Goal: Contribute content: Contribute content

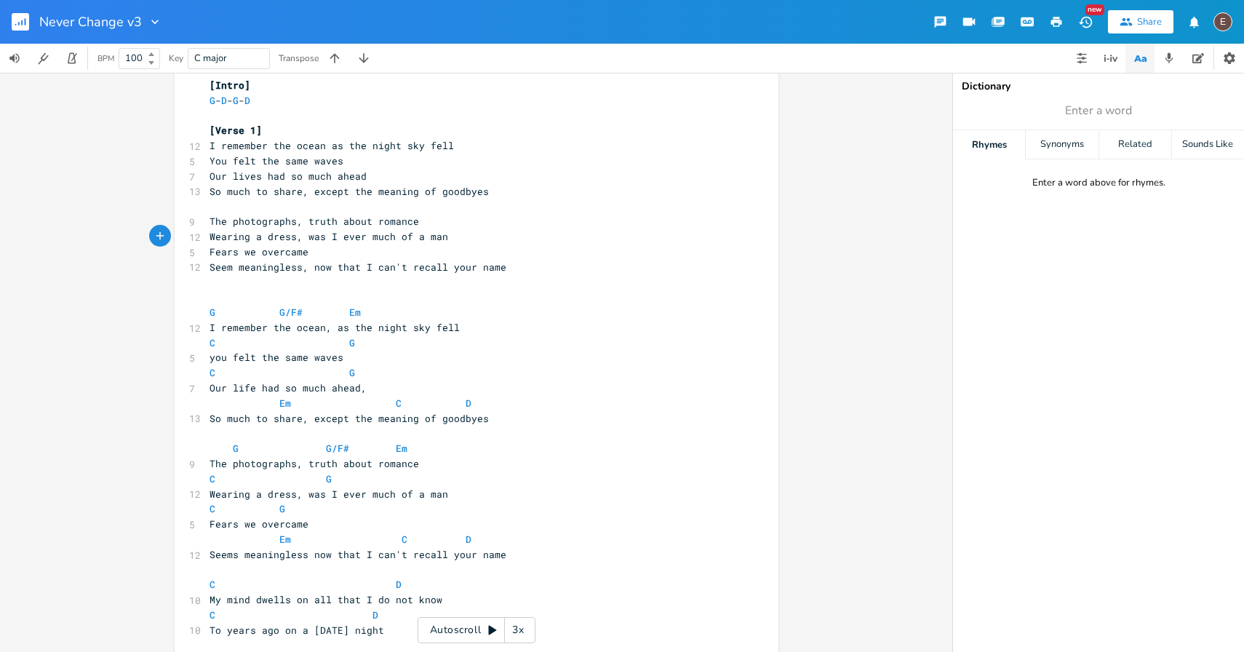
scroll to position [28, 0]
click at [559, 291] on pre "​" at bounding box center [469, 298] width 525 height 15
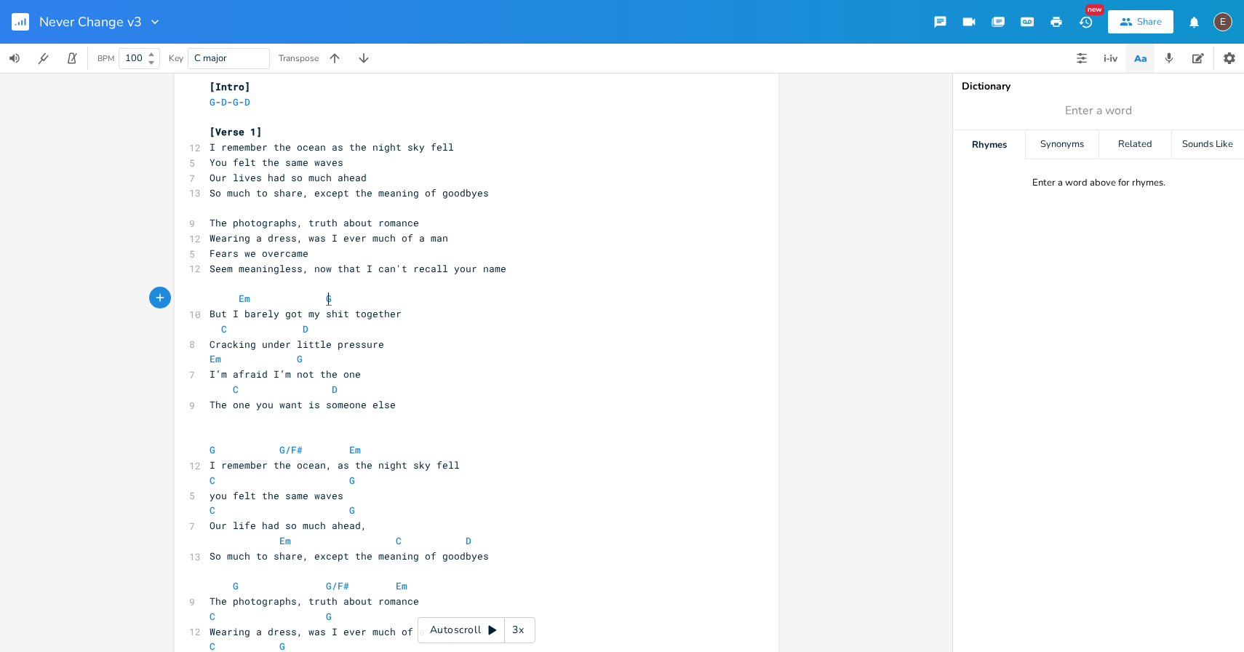
click at [326, 292] on span "G" at bounding box center [329, 299] width 6 height 14
click at [310, 282] on pre "​" at bounding box center [469, 283] width 525 height 15
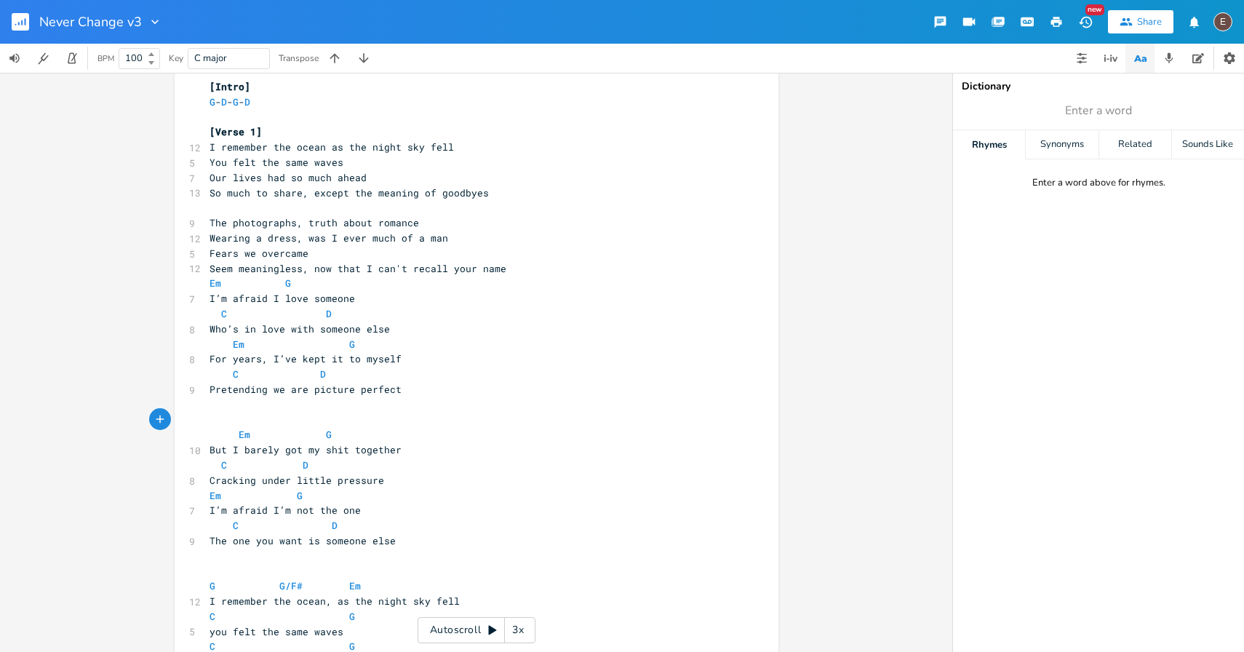
scroll to position [42, 0]
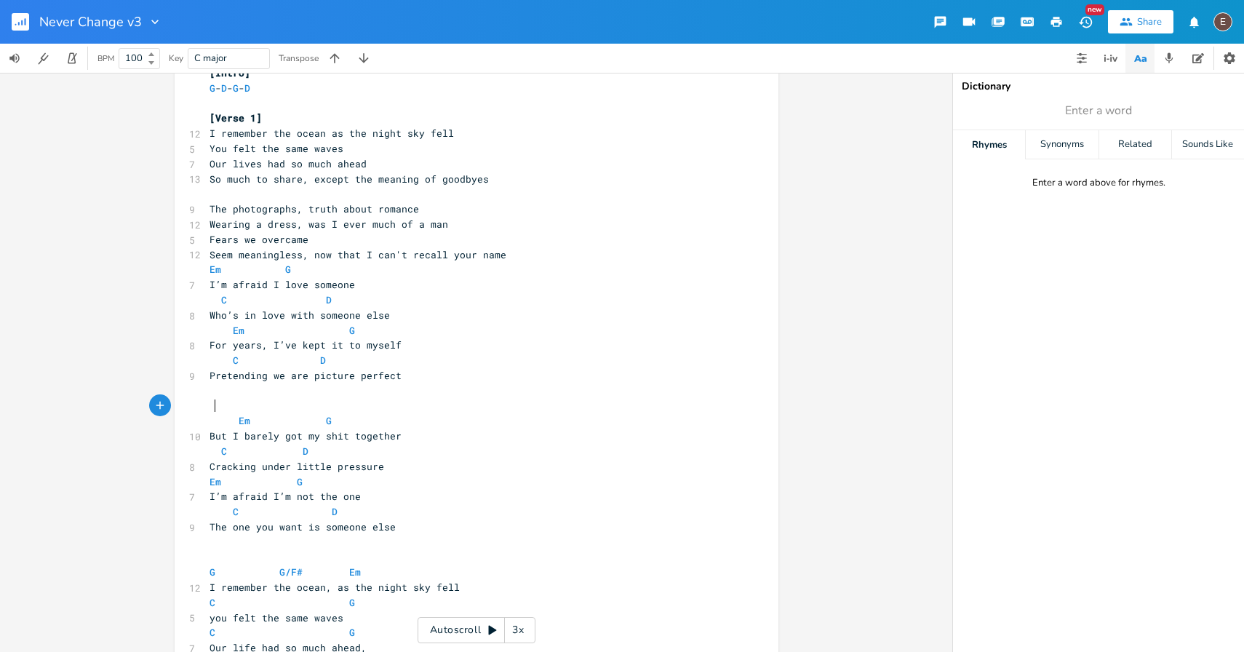
click at [414, 527] on pre "The one you want is someone else" at bounding box center [469, 526] width 525 height 15
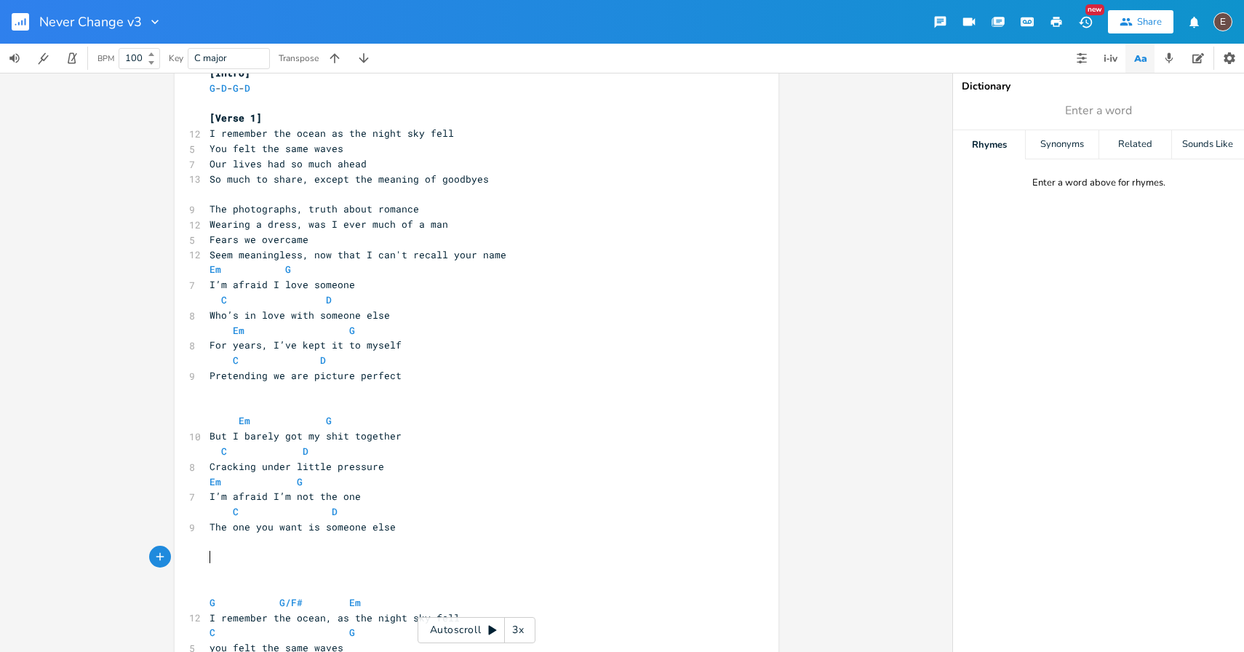
scroll to position [113, 0]
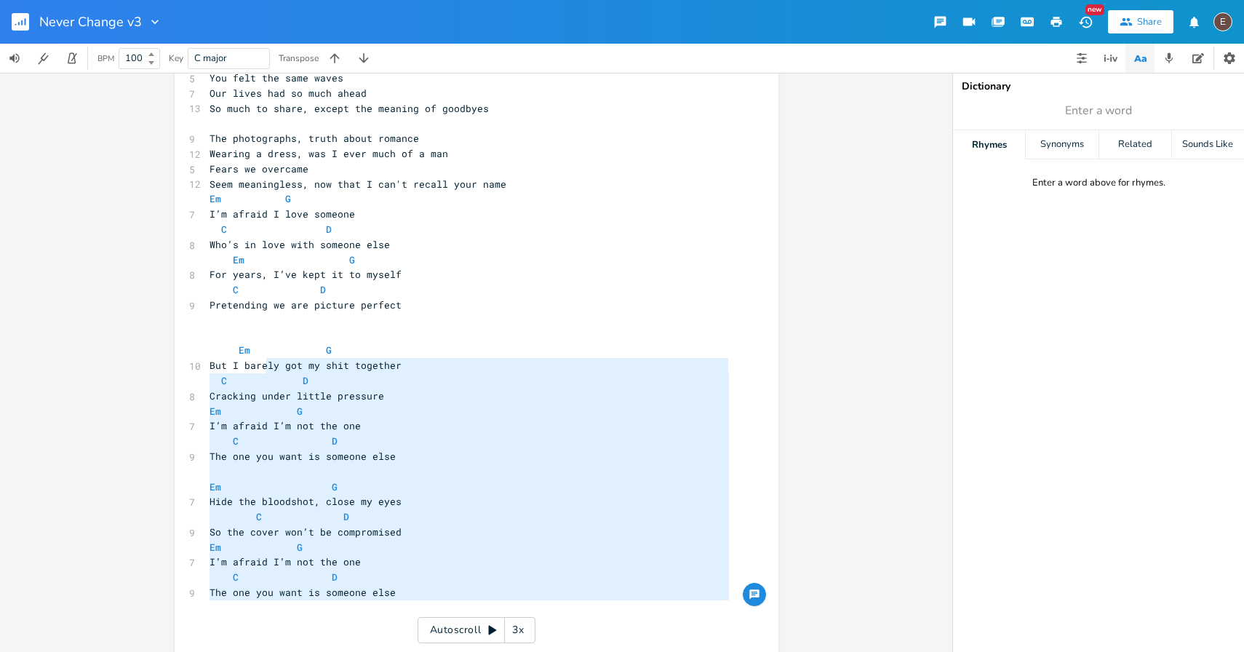
type textarea "C D Who’s in love with someone else Em G For years, I’ve kept it to myself C D …"
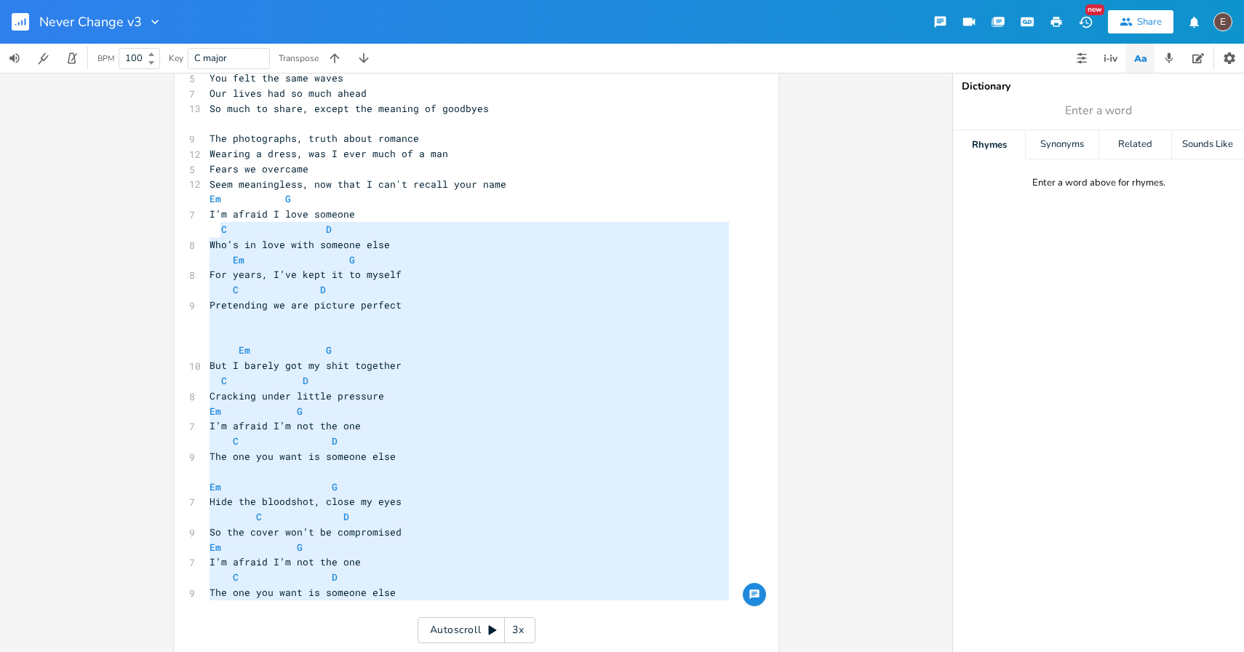
drag, startPoint x: 404, startPoint y: 601, endPoint x: 215, endPoint y: 235, distance: 411.9
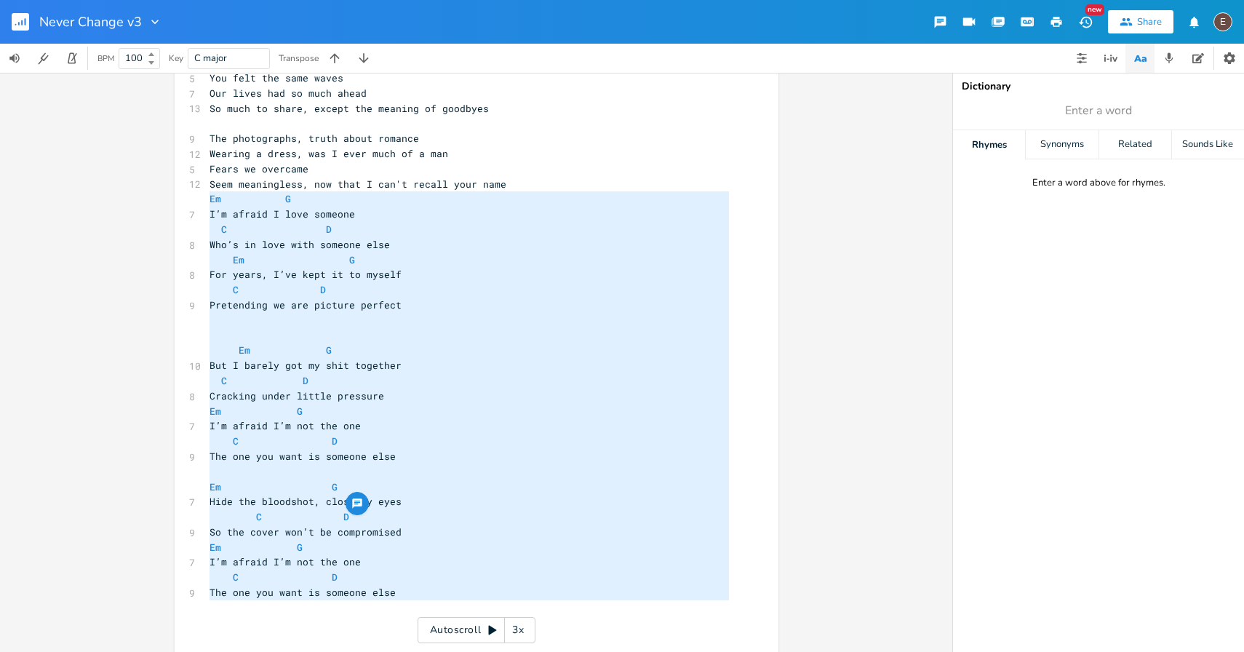
type textarea "Em G I’m afraid I love someone C D Who’s in love with someone else Em G For yea…"
drag, startPoint x: 204, startPoint y: 202, endPoint x: 385, endPoint y: 598, distance: 435.6
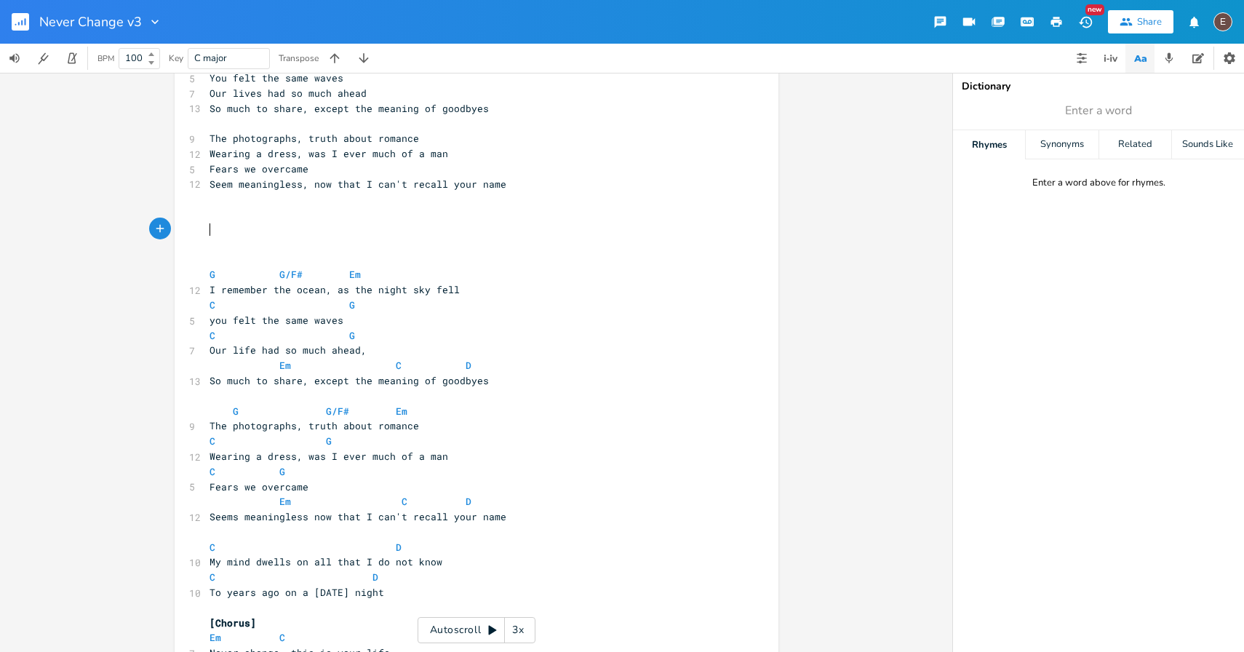
click at [286, 223] on pre "​" at bounding box center [469, 229] width 525 height 15
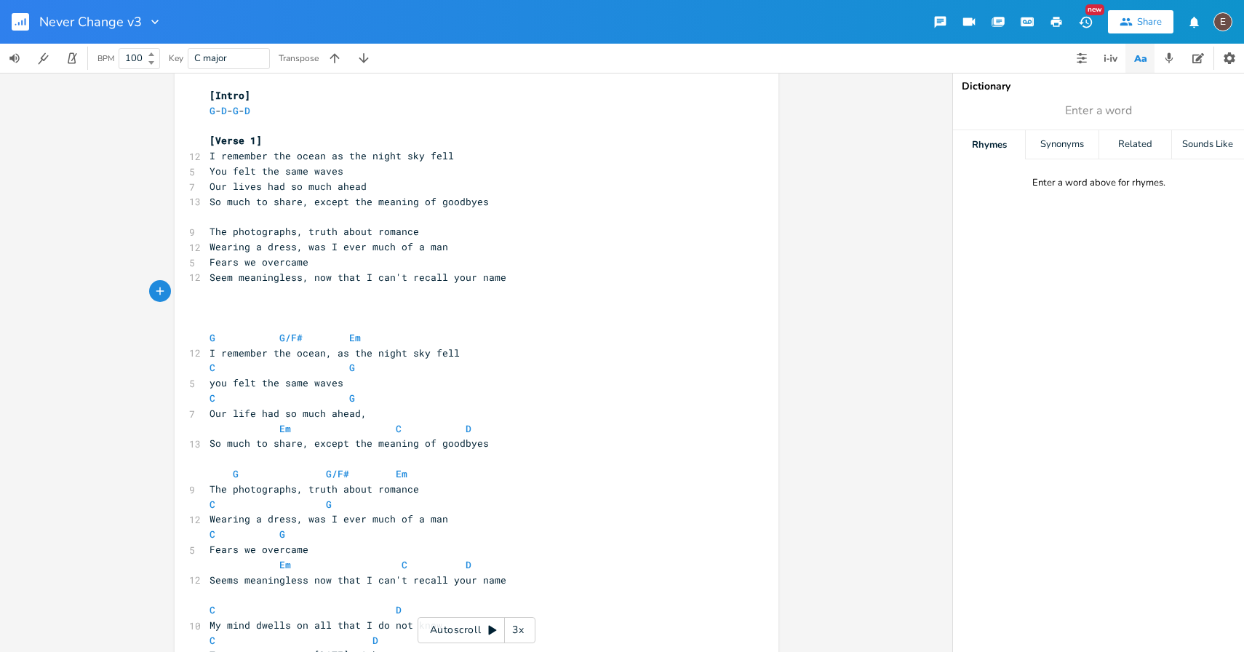
scroll to position [15, 0]
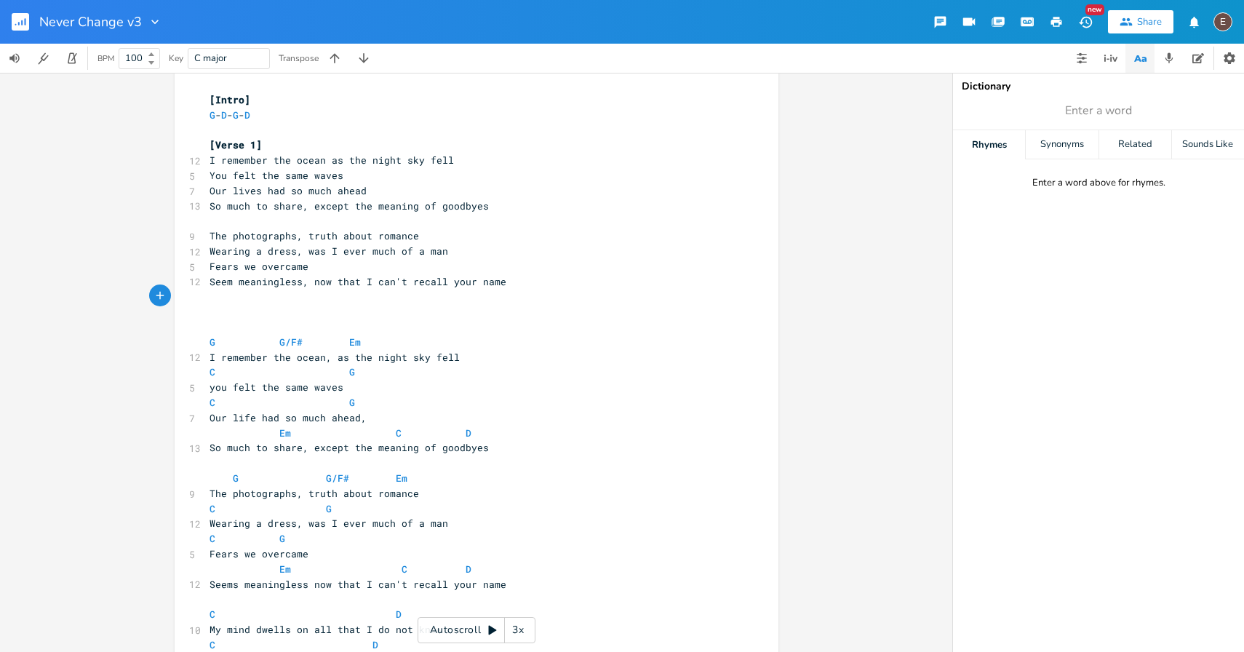
click at [423, 238] on pre "The photographs, truth about romance" at bounding box center [469, 235] width 525 height 15
click at [425, 266] on pre "Fears we overcame" at bounding box center [469, 266] width 525 height 15
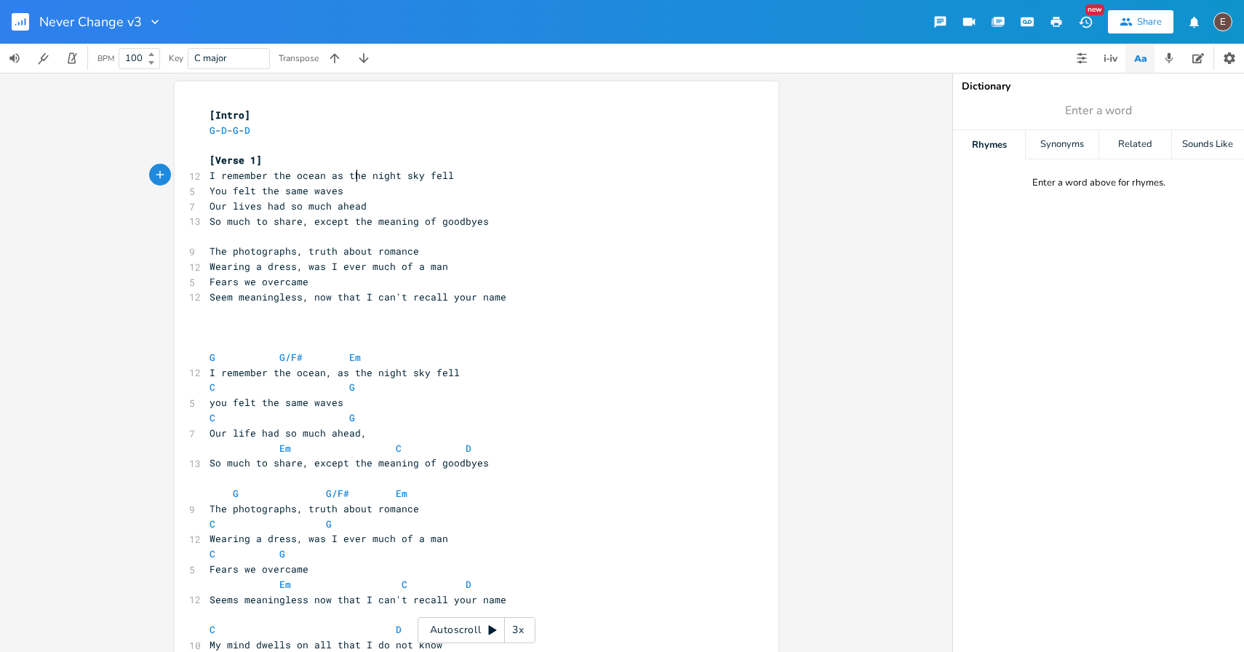
click at [350, 170] on span "I remember the ocean as the night sky fell" at bounding box center [332, 175] width 244 height 13
click at [388, 162] on pre "[Verse 1]" at bounding box center [469, 160] width 525 height 15
click at [383, 199] on pre "Our lives had so much ahead" at bounding box center [469, 206] width 525 height 15
click at [506, 298] on pre "Seem meaningless, now that I can't recall your name" at bounding box center [469, 297] width 525 height 15
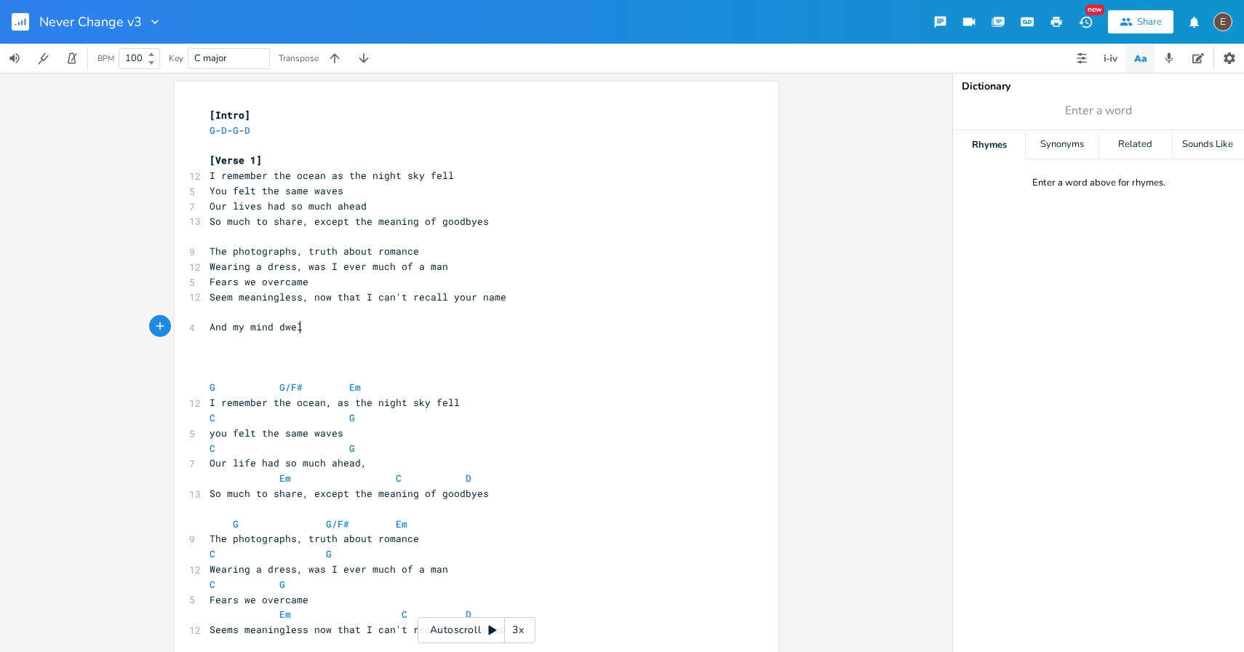
type textarea "And my mind dwels"
type textarea "ls on all that I do not know"
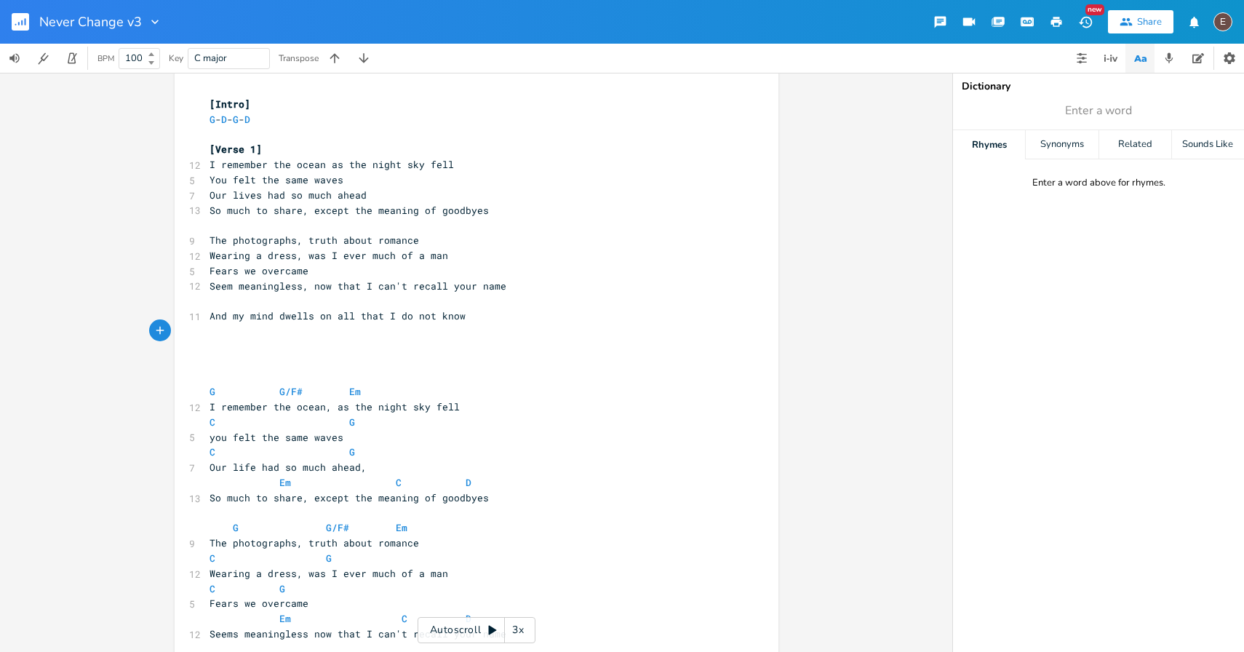
scroll to position [4, 0]
